Goal: Transaction & Acquisition: Purchase product/service

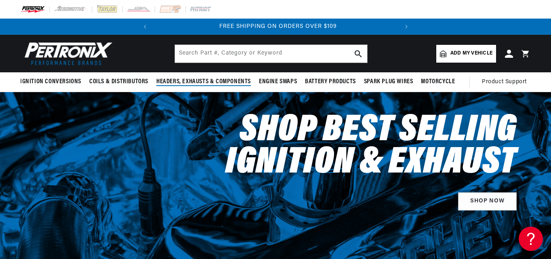
scroll to position [0, 245]
click at [192, 70] on header "BETTER SEARCH RESULTS Add your vehicle's year, make, and model to find parts be…" at bounding box center [275, 54] width 551 height 38
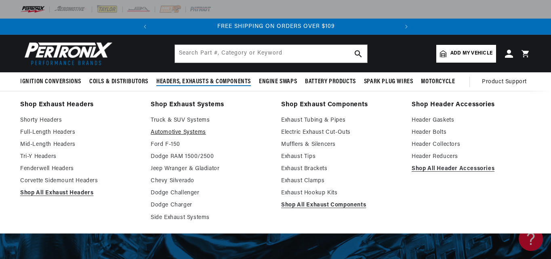
click at [228, 132] on link "Automotive Systems" at bounding box center [210, 133] width 119 height 10
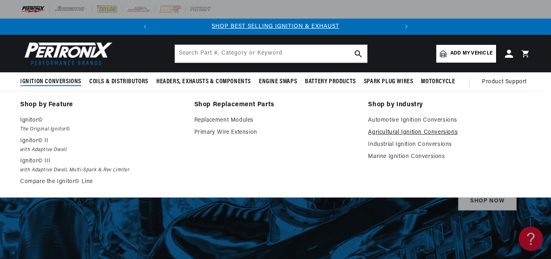
click at [398, 132] on link "Agricultural Ignition Conversions" at bounding box center [449, 133] width 163 height 10
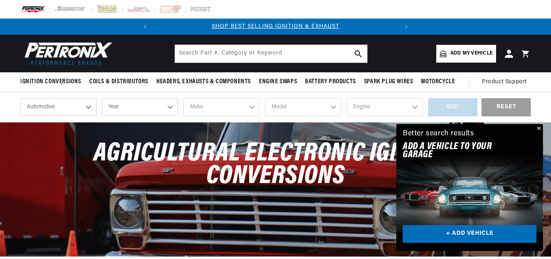
click at [537, 127] on button "Close" at bounding box center [538, 129] width 10 height 10
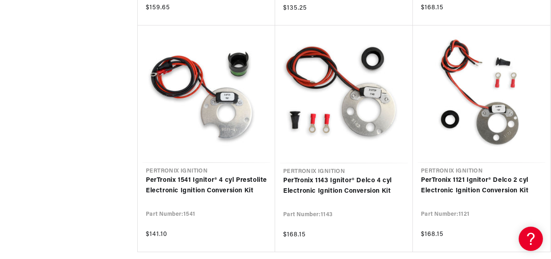
scroll to position [962, 0]
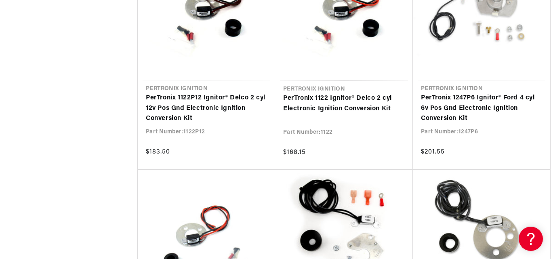
scroll to position [0, 245]
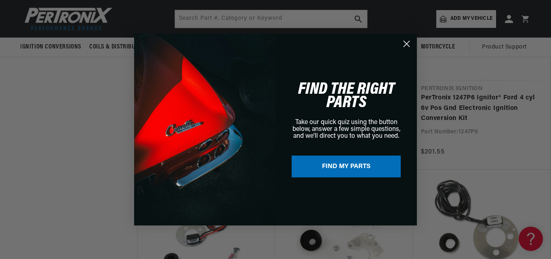
scroll to position [2043, 0]
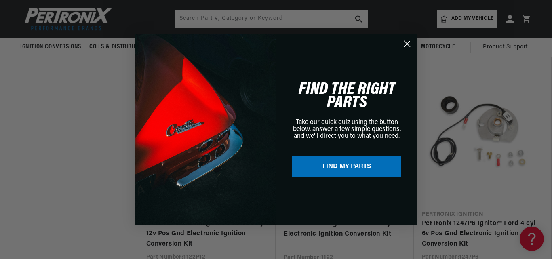
click at [407, 45] on circle "Close dialog" at bounding box center [406, 43] width 13 height 13
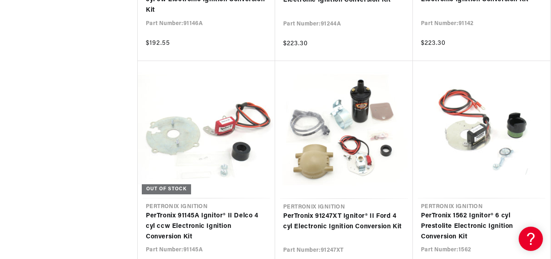
scroll to position [2759, 0]
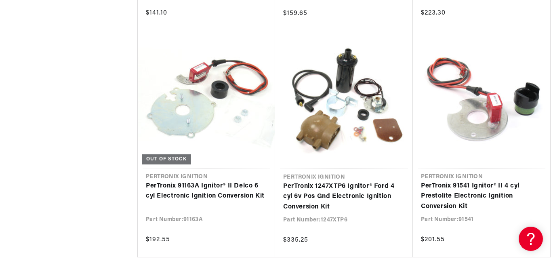
scroll to position [0, 243]
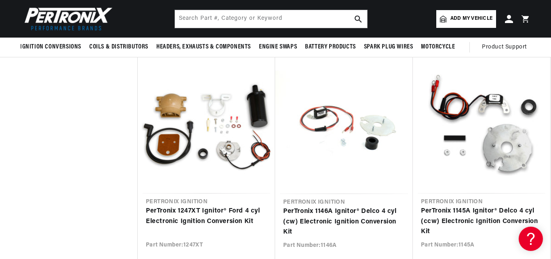
scroll to position [794, 0]
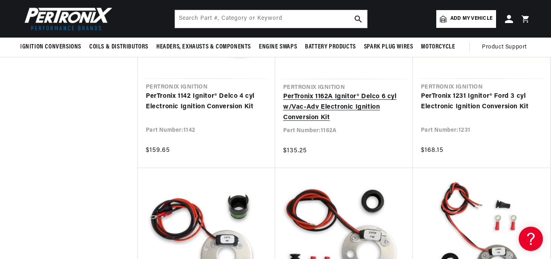
click at [335, 118] on link "PerTronix 1162A Ignitor® Delco 6 cyl w/Vac-Adv Electronic Ignition Conversion K…" at bounding box center [344, 107] width 122 height 31
